Goal: Check status: Check status

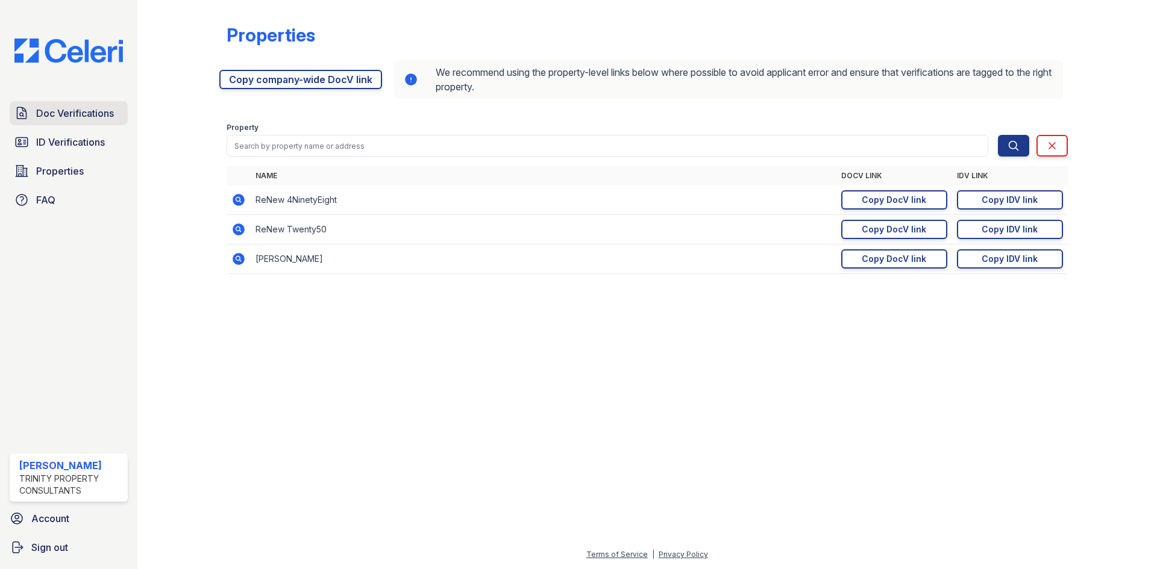
click at [67, 117] on span "Doc Verifications" at bounding box center [75, 113] width 78 height 14
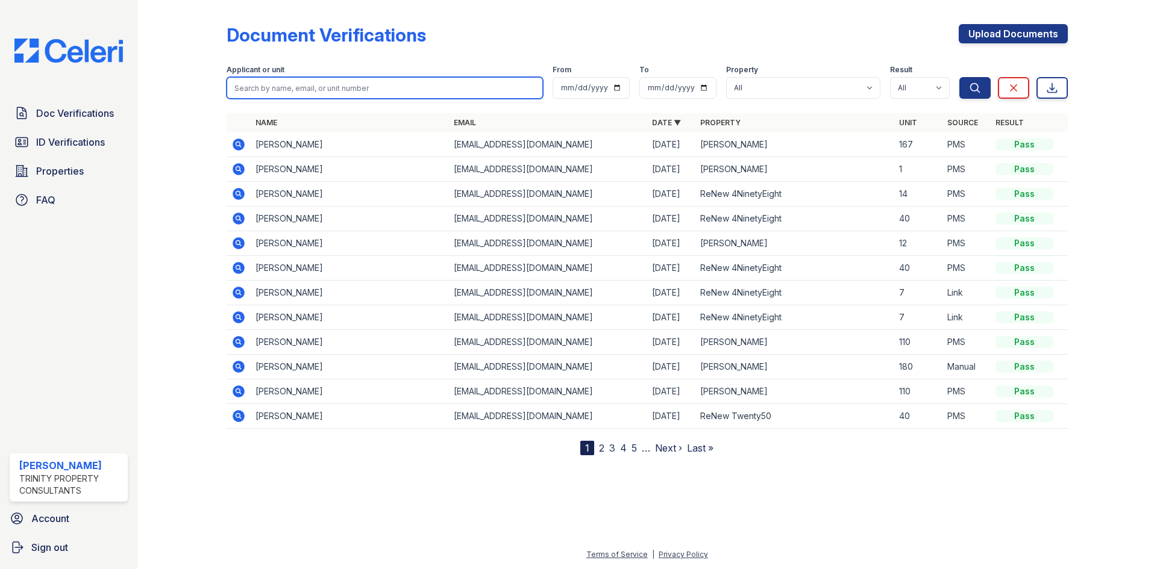
click at [317, 86] on input "search" at bounding box center [385, 88] width 316 height 22
type input "[PERSON_NAME]"
click at [959, 77] on button "Search" at bounding box center [974, 88] width 31 height 22
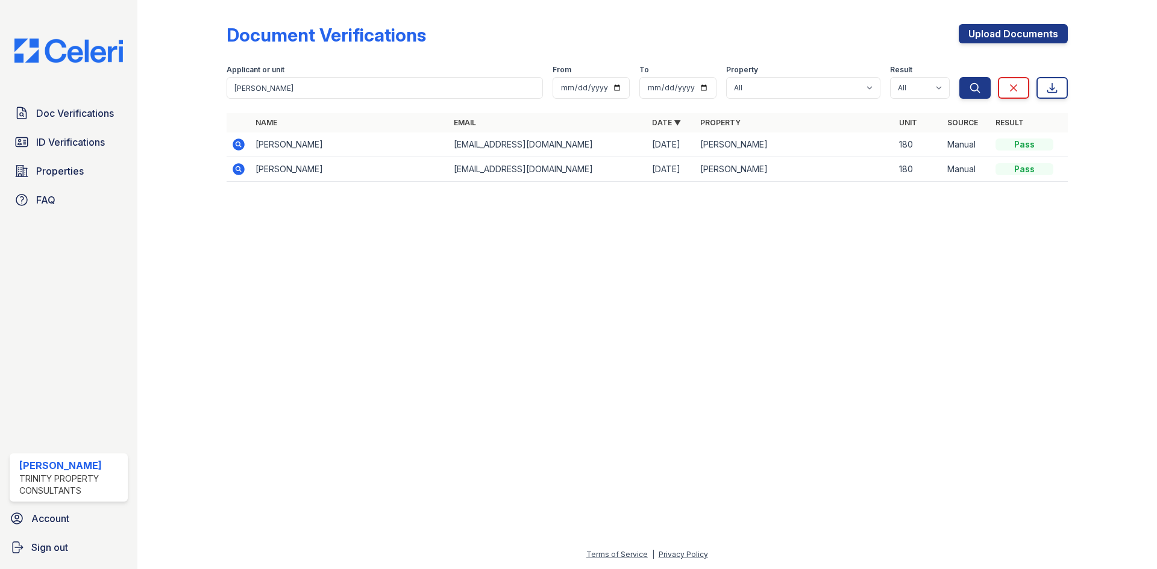
click at [243, 145] on icon at bounding box center [239, 145] width 12 height 12
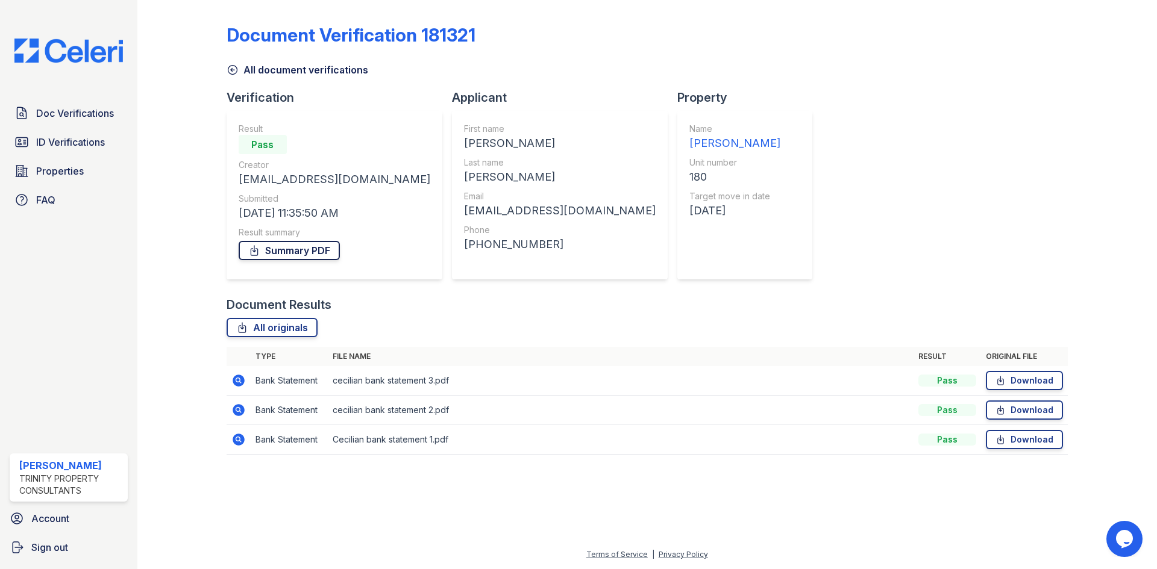
click at [272, 250] on link "Summary PDF" at bounding box center [289, 250] width 101 height 19
click at [90, 119] on span "Doc Verifications" at bounding box center [75, 113] width 78 height 14
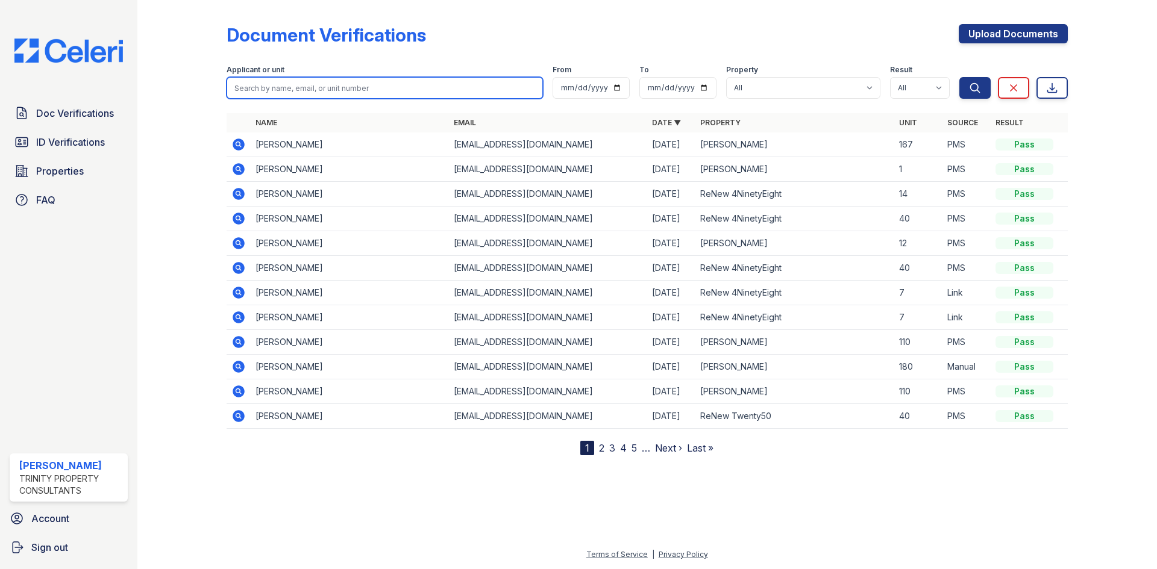
click at [352, 97] on input "search" at bounding box center [385, 88] width 316 height 22
type input "MIGUEL"
click at [959, 77] on button "Search" at bounding box center [974, 88] width 31 height 22
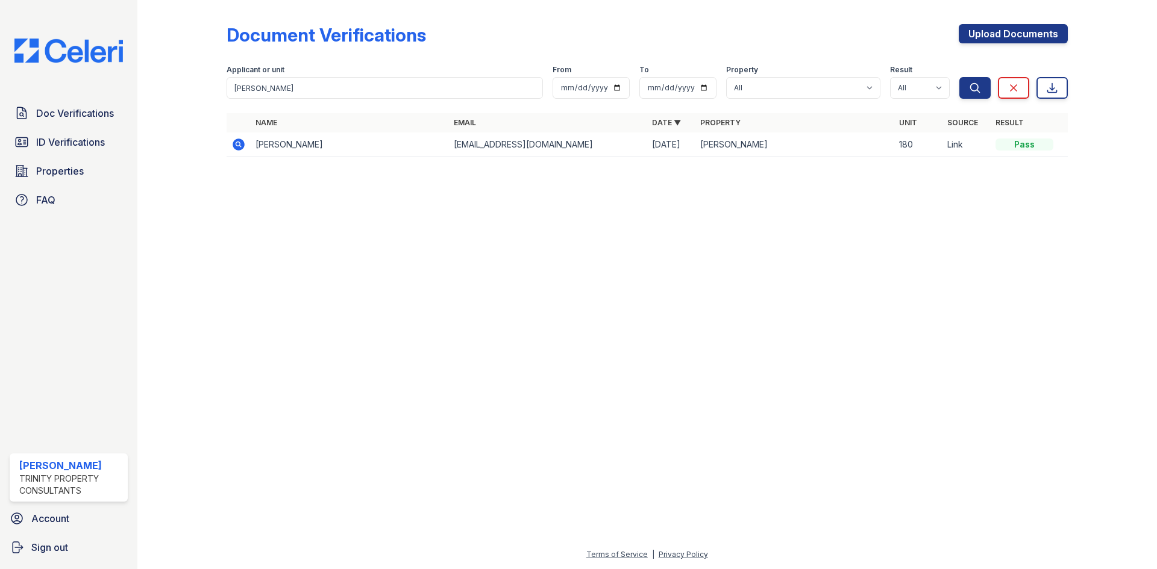
click at [237, 137] on icon at bounding box center [238, 144] width 14 height 14
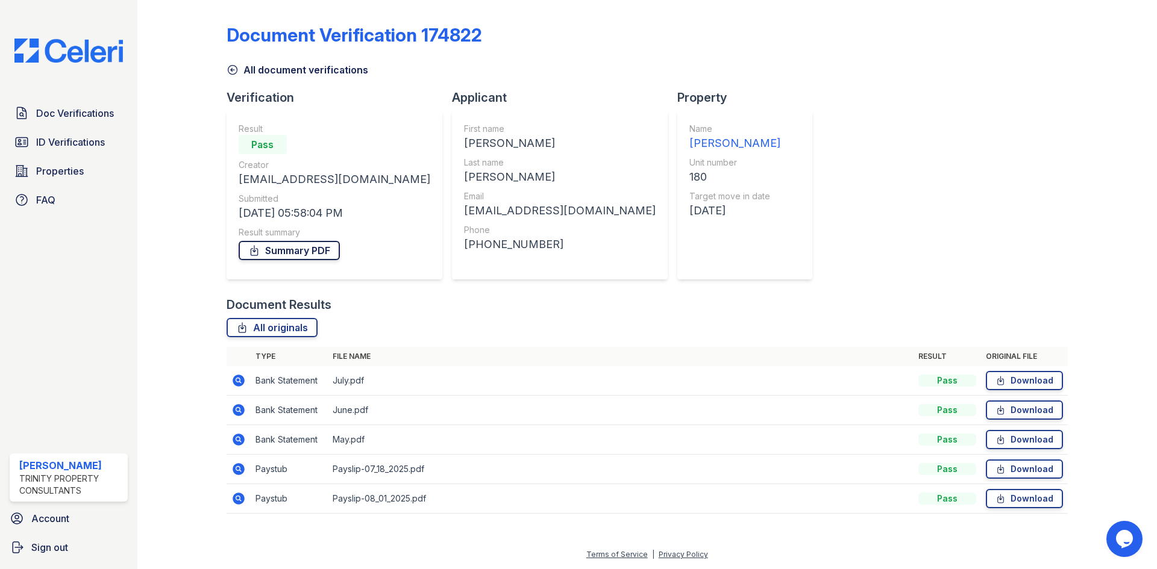
click at [298, 258] on link "Summary PDF" at bounding box center [289, 250] width 101 height 19
click at [63, 122] on link "Doc Verifications" at bounding box center [69, 113] width 118 height 24
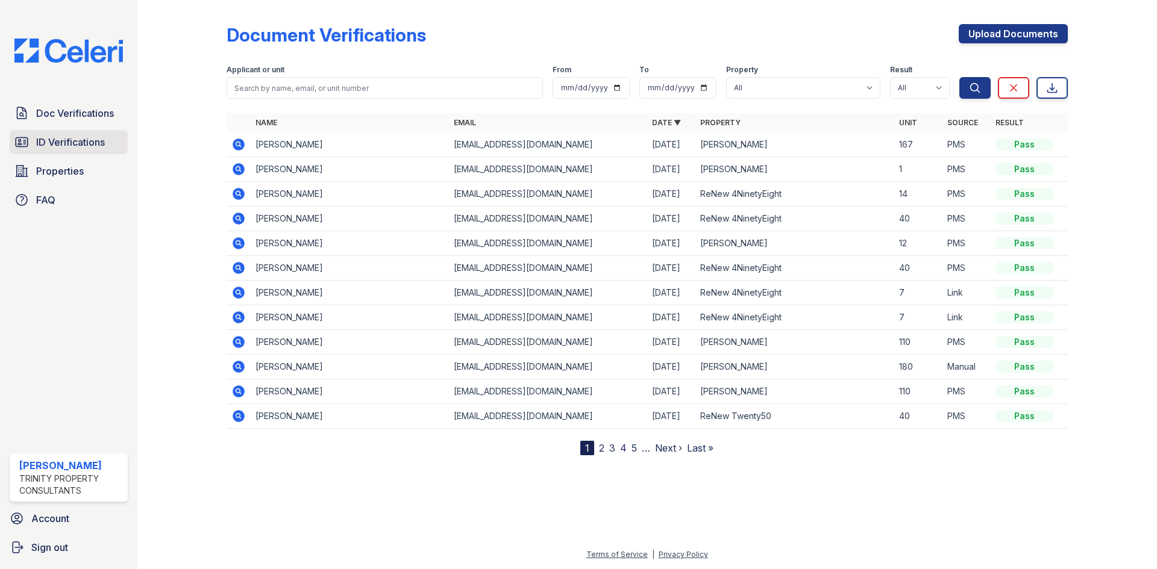
click at [85, 149] on span "ID Verifications" at bounding box center [70, 142] width 69 height 14
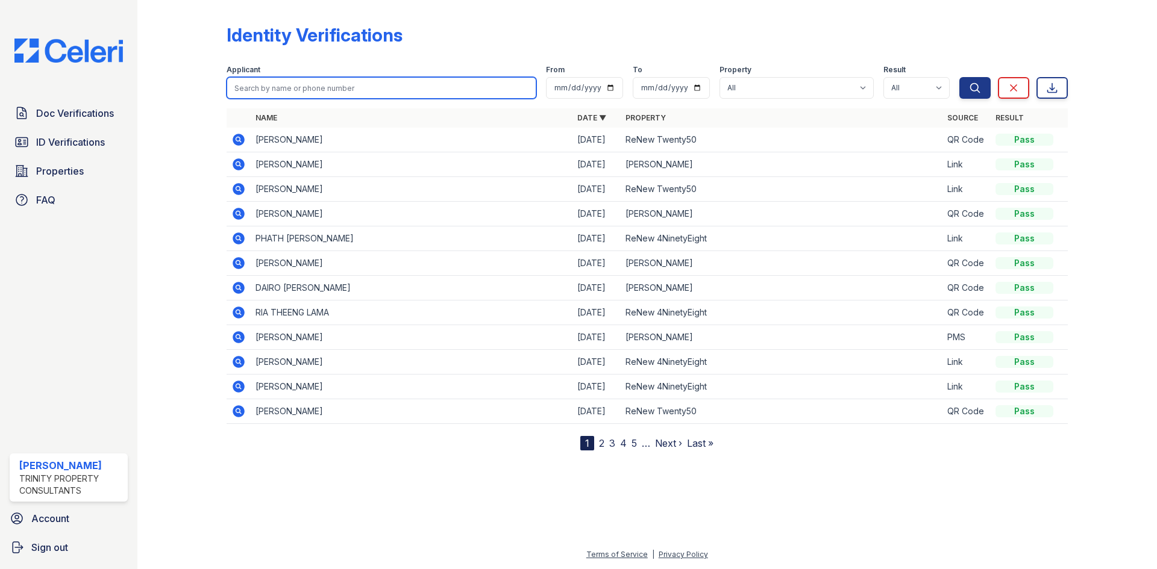
click at [345, 89] on input "search" at bounding box center [382, 88] width 310 height 22
type input "[PERSON_NAME]"
click at [959, 77] on button "Search" at bounding box center [974, 88] width 31 height 22
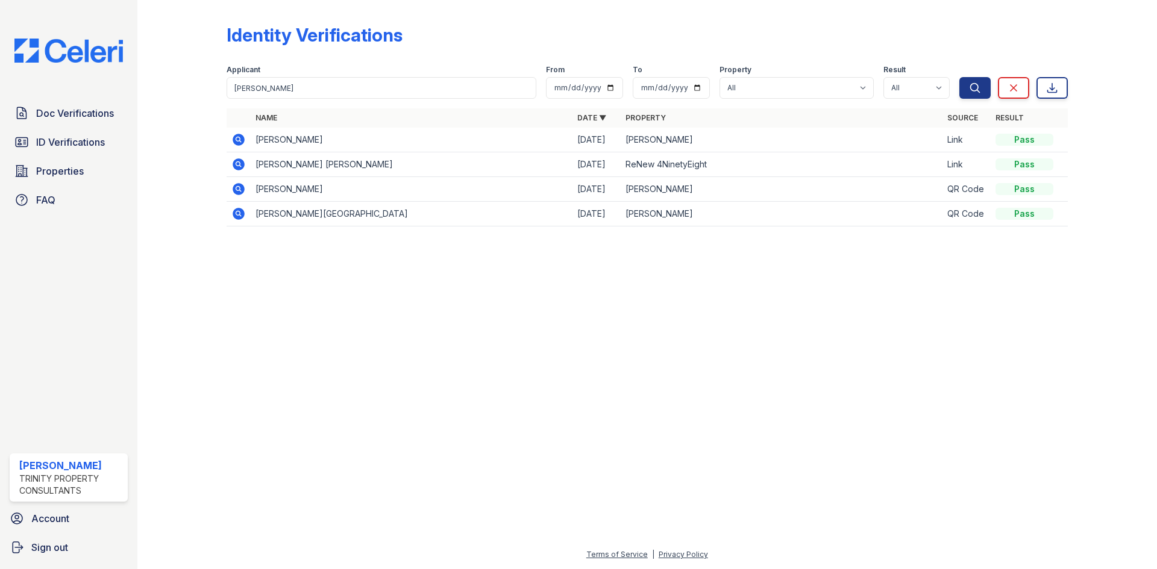
click at [234, 140] on icon at bounding box center [239, 140] width 12 height 12
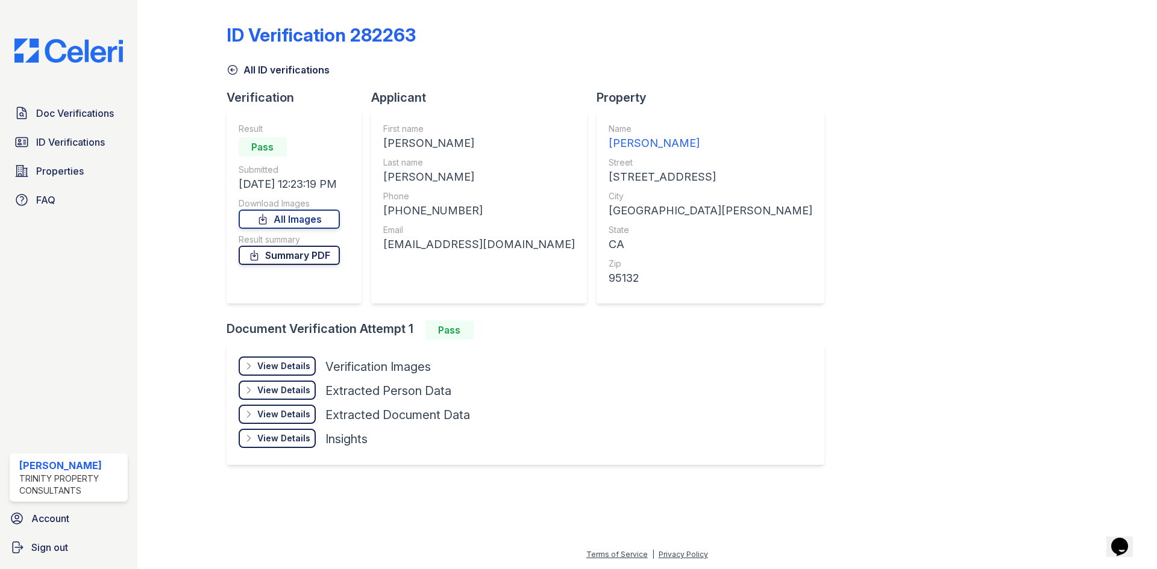
click at [314, 255] on link "Summary PDF" at bounding box center [289, 255] width 101 height 19
